Goal: Navigation & Orientation: Find specific page/section

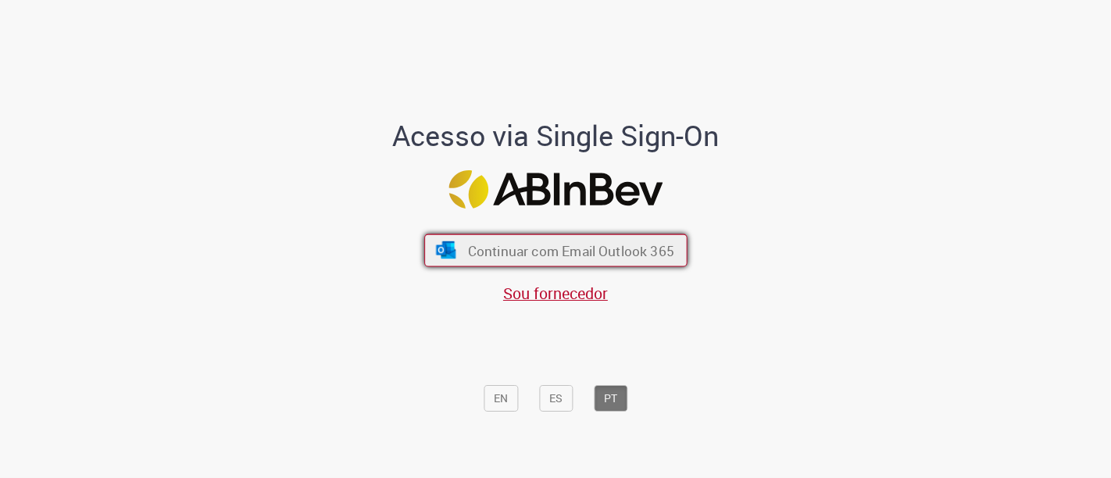
click at [586, 256] on span "Continuar com Email Outlook 365" at bounding box center [570, 250] width 206 height 18
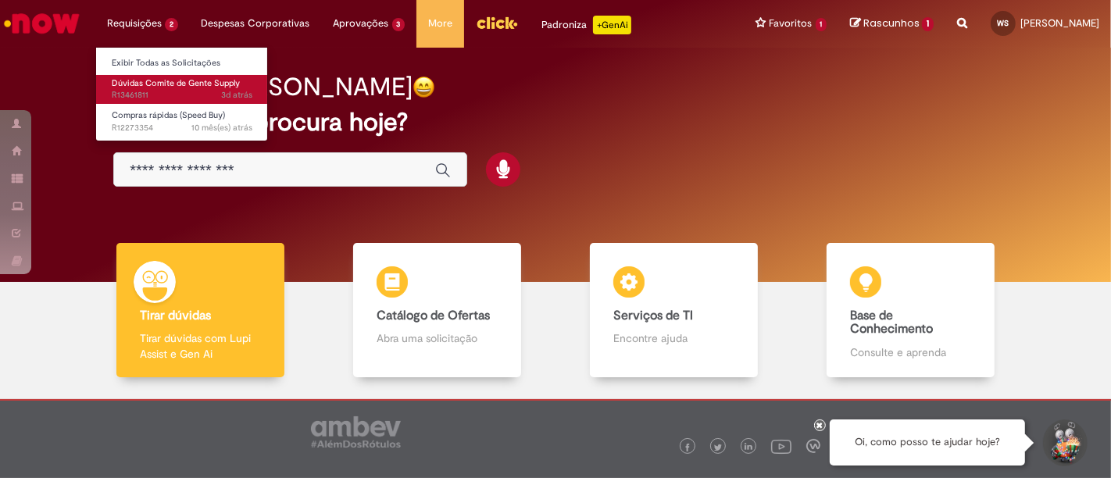
click at [172, 95] on span "3d atrás 3 dias atrás R13461811" at bounding box center [182, 95] width 141 height 13
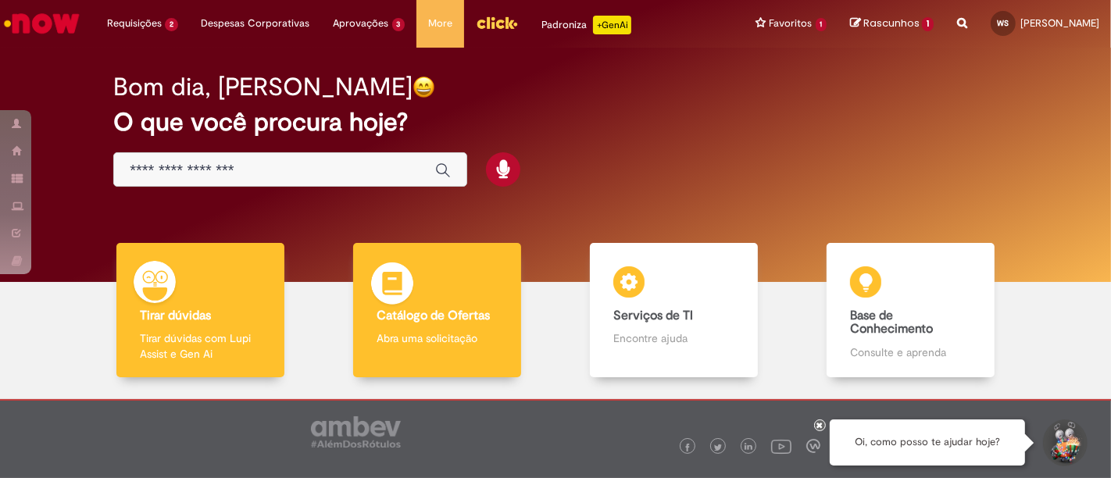
click at [442, 299] on div "Catálogo de Ofertas Catálogo de Ofertas Abra uma solicitação" at bounding box center [436, 310] width 167 height 135
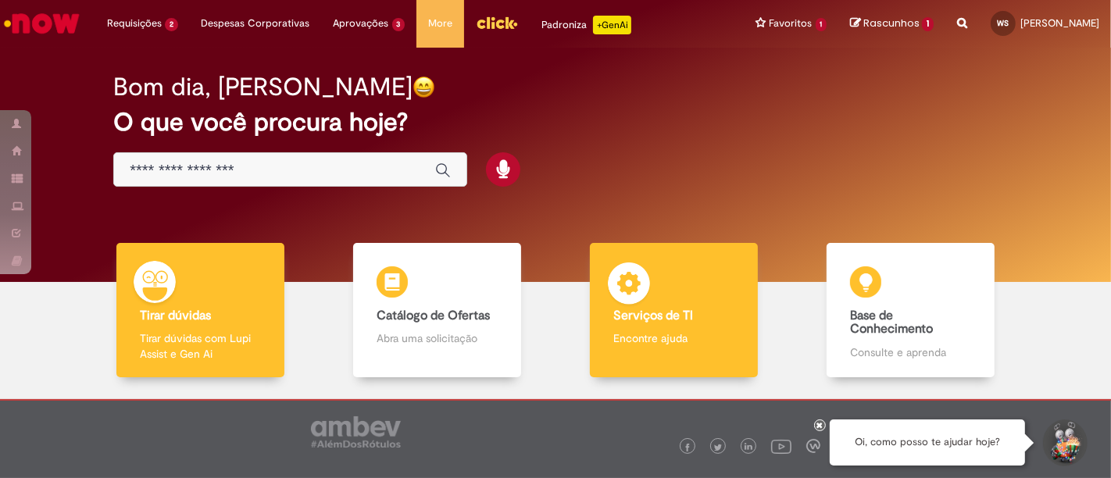
click at [649, 320] on b "Serviços de TI" at bounding box center [653, 316] width 80 height 16
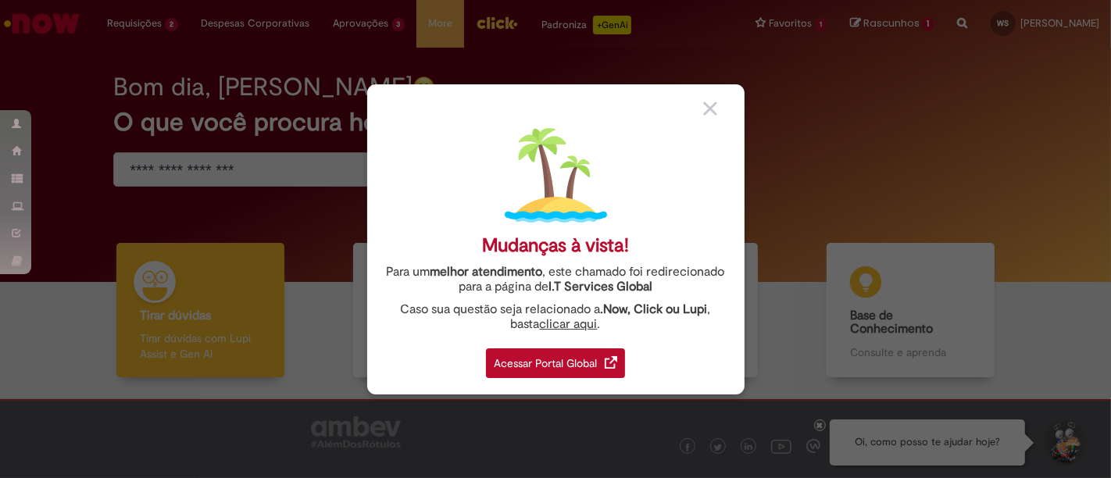
click at [532, 364] on div "Acessar Portal Global" at bounding box center [555, 364] width 139 height 30
